Goal: Task Accomplishment & Management: Use online tool/utility

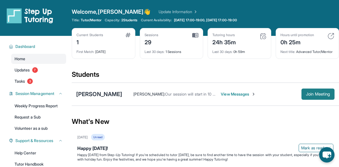
click at [312, 96] on span "Join Meeting" at bounding box center [318, 94] width 24 height 3
click at [332, 36] on img at bounding box center [331, 36] width 7 height 7
click at [333, 32] on div "Hours until promotion 0h 25m Next title : Advanced Tutor/Mentor" at bounding box center [308, 43] width 64 height 31
click at [116, 98] on div "[PERSON_NAME]" at bounding box center [99, 94] width 46 height 8
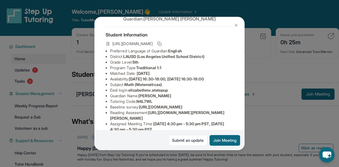
scroll to position [21, 0]
drag, startPoint x: 131, startPoint y: 94, endPoint x: 175, endPoint y: 96, distance: 44.1
click at [175, 93] on li "Eedi login : elizabethmv.atstepup" at bounding box center [171, 90] width 123 height 6
copy span "elizabethmv.atstepup"
